Goal: Transaction & Acquisition: Purchase product/service

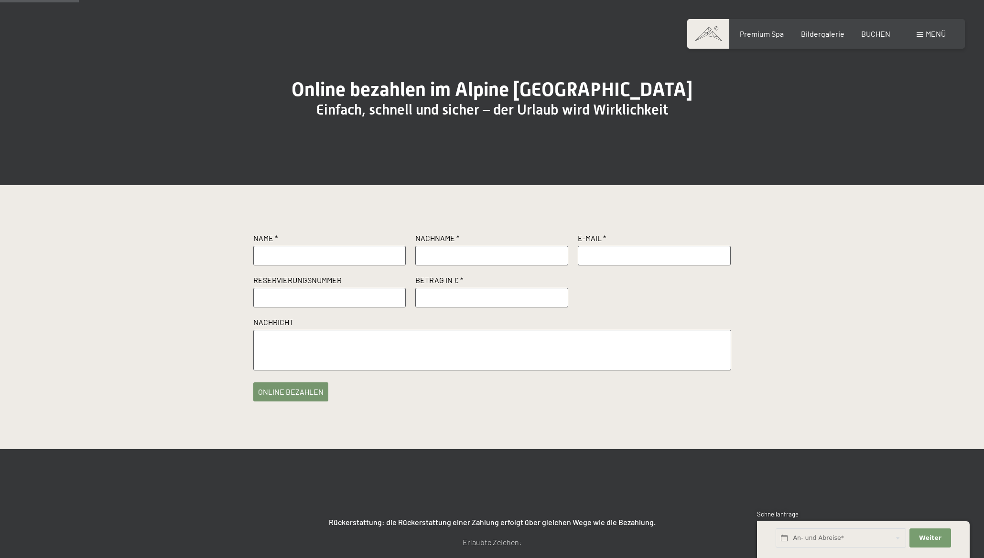
scroll to position [65, 0]
click at [296, 307] on input "text" at bounding box center [329, 297] width 153 height 19
paste input "R55900"
type input "R55900"
click at [454, 307] on input "number" at bounding box center [491, 297] width 153 height 19
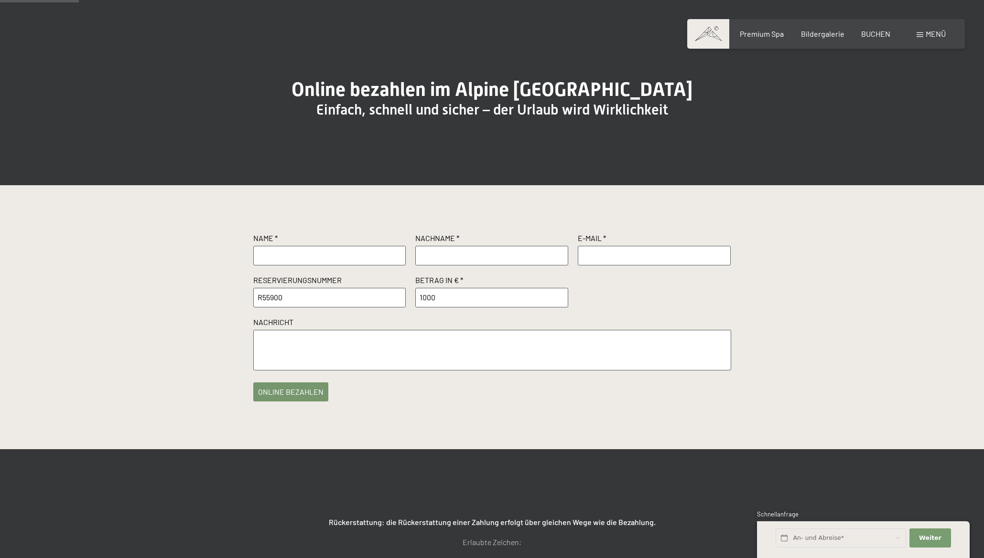
type input "1000"
click at [309, 265] on input "text" at bounding box center [329, 255] width 153 height 19
type input "Juergen"
click at [445, 265] on input "text" at bounding box center [491, 255] width 153 height 19
click at [464, 265] on input "text" at bounding box center [491, 255] width 153 height 19
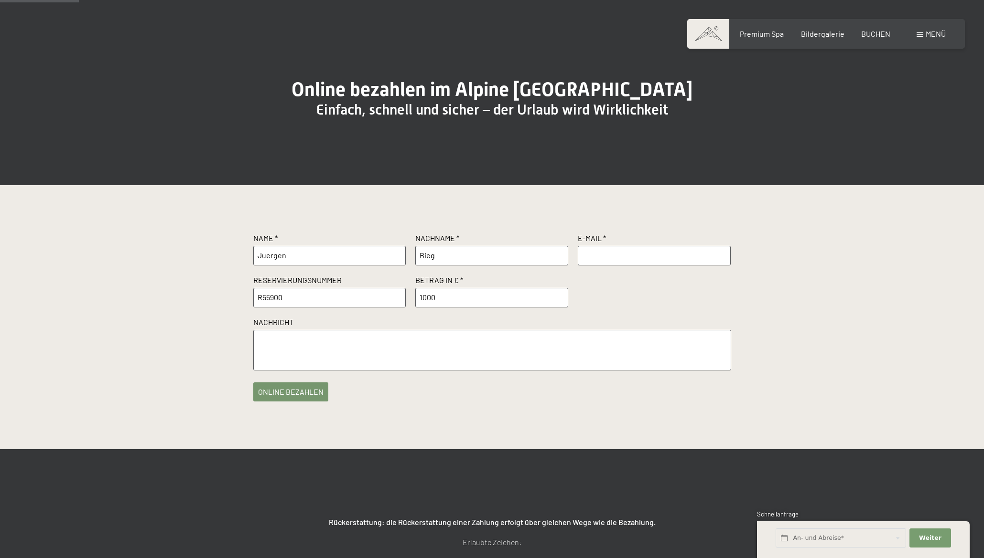
type input "Bieg"
click at [614, 265] on input "text" at bounding box center [654, 255] width 153 height 19
type input "jubieg@kompakt.de"
click at [299, 399] on button "online bezahlen" at bounding box center [290, 389] width 75 height 19
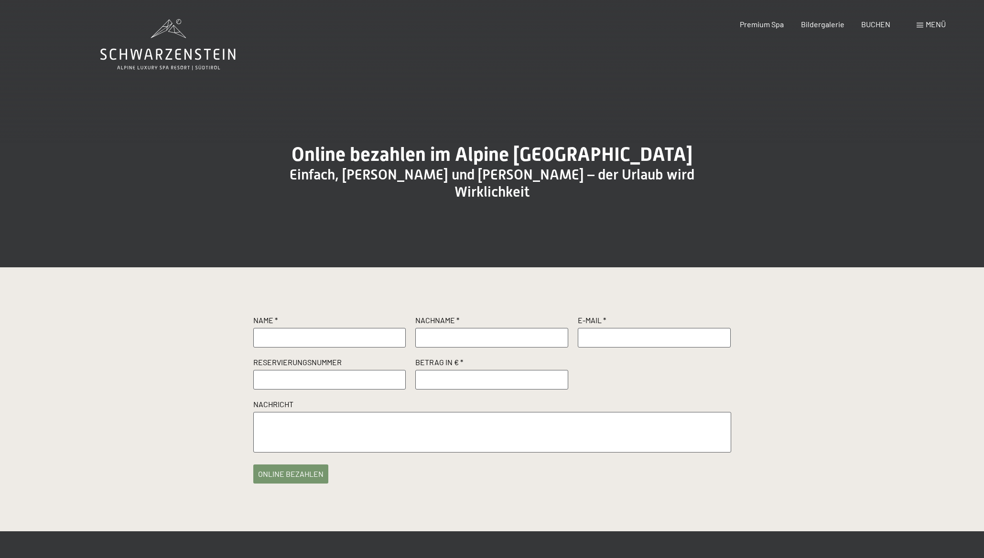
click at [328, 345] on input "text" at bounding box center [329, 337] width 153 height 19
drag, startPoint x: 301, startPoint y: 343, endPoint x: 197, endPoint y: 346, distance: 104.2
click at [253, 346] on input "Bieg" at bounding box center [329, 337] width 153 height 19
type input "Juergen"
click at [444, 346] on input "text" at bounding box center [491, 337] width 153 height 19
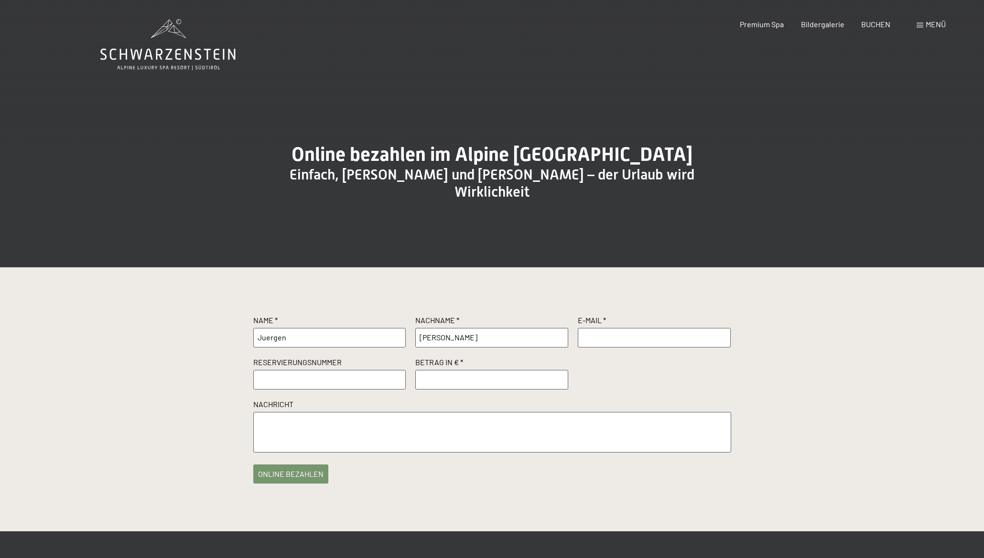
type input "Bieg"
click at [594, 339] on input "text" at bounding box center [654, 337] width 153 height 19
type input "jubieg@kompakt.de"
click at [269, 381] on input "text" at bounding box center [329, 379] width 153 height 19
paste input "R55886"
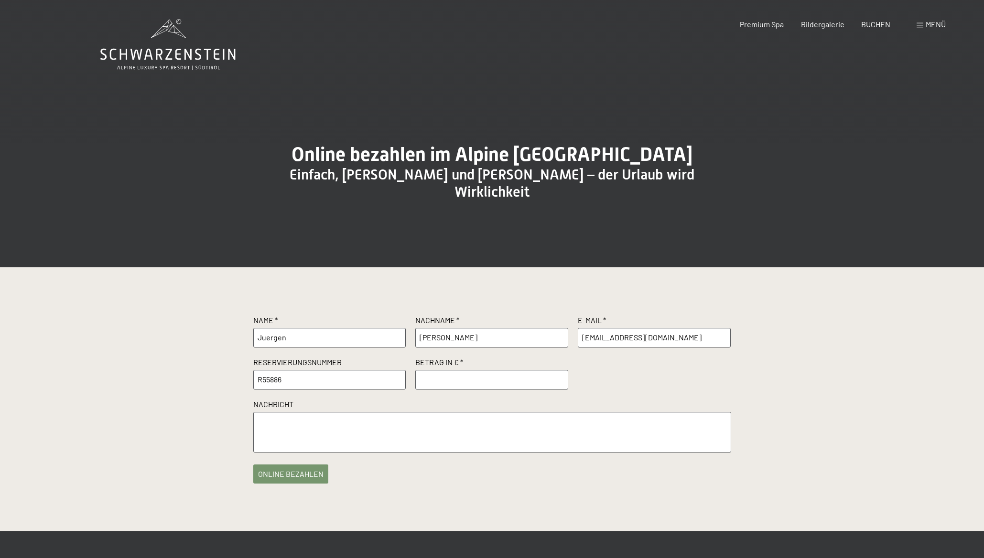
type input "R55886"
click at [450, 379] on input "number" at bounding box center [491, 379] width 153 height 19
type input "1000"
click at [306, 474] on button "online bezahlen" at bounding box center [290, 471] width 75 height 19
